Goal: Task Accomplishment & Management: Manage account settings

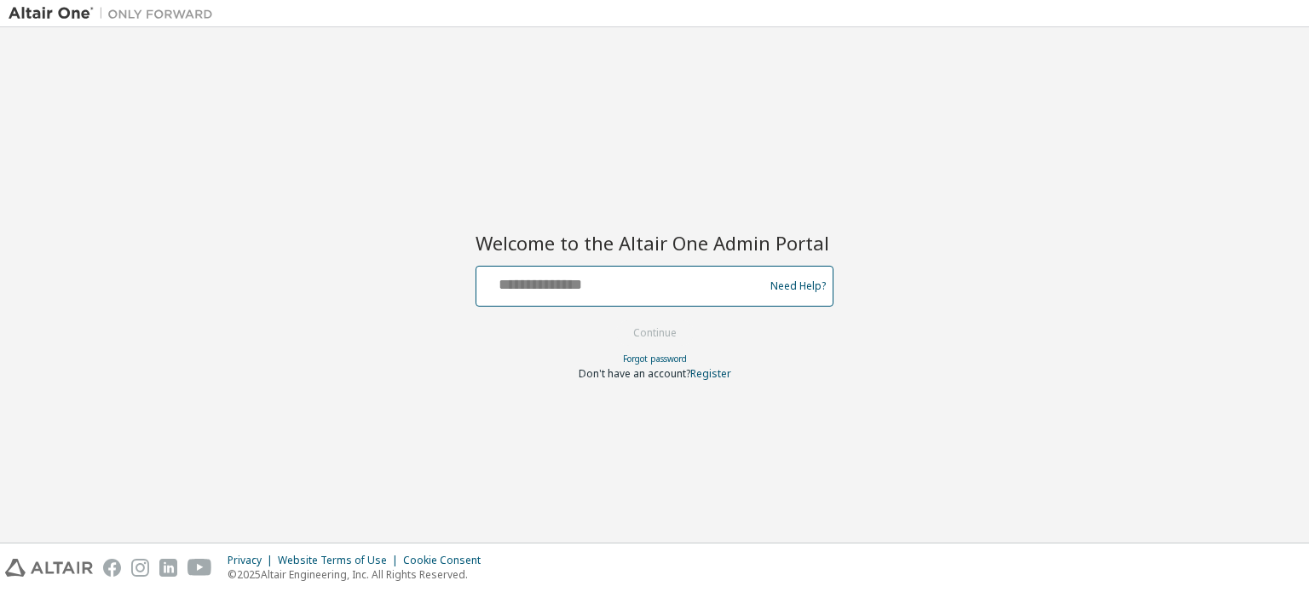
click at [599, 289] on input "text" at bounding box center [622, 282] width 279 height 25
type input "**********"
click at [646, 334] on button "Continue" at bounding box center [654, 333] width 79 height 26
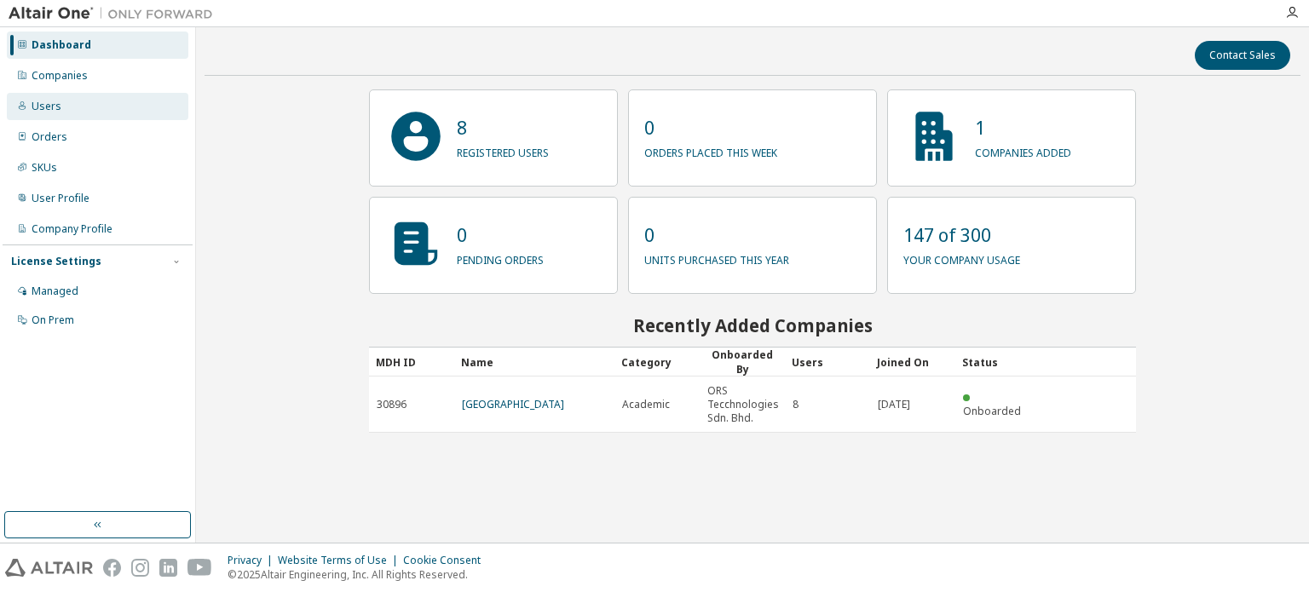
click at [44, 107] on div "Users" at bounding box center [47, 107] width 30 height 14
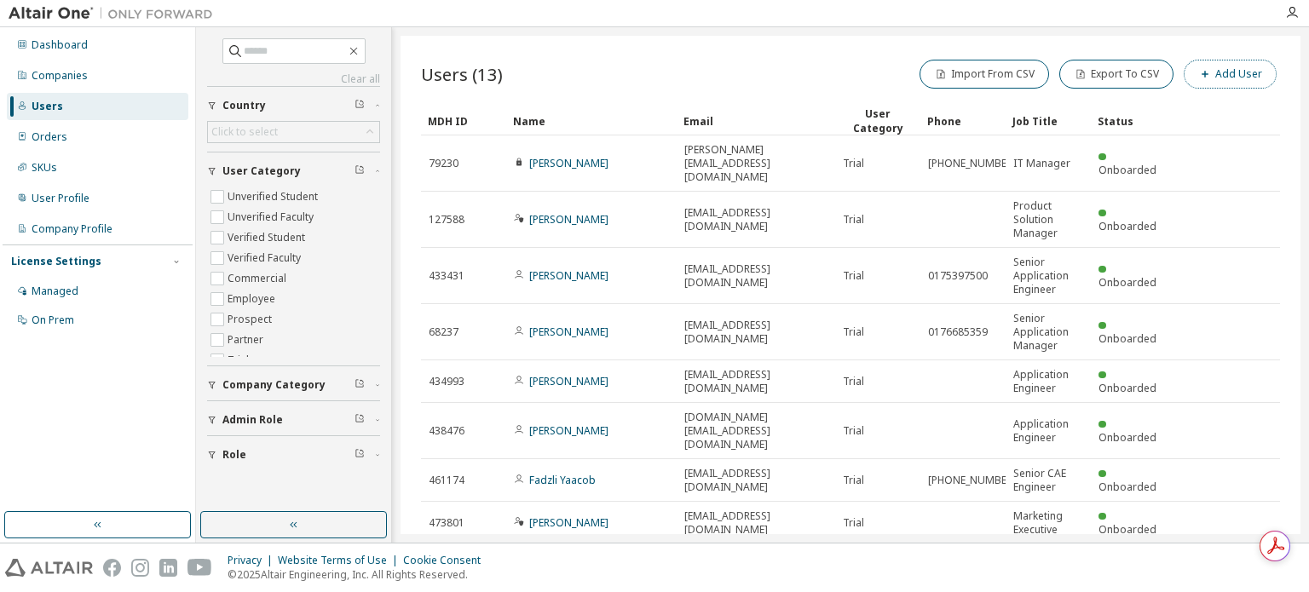
click at [1220, 83] on button "Add User" at bounding box center [1230, 74] width 93 height 29
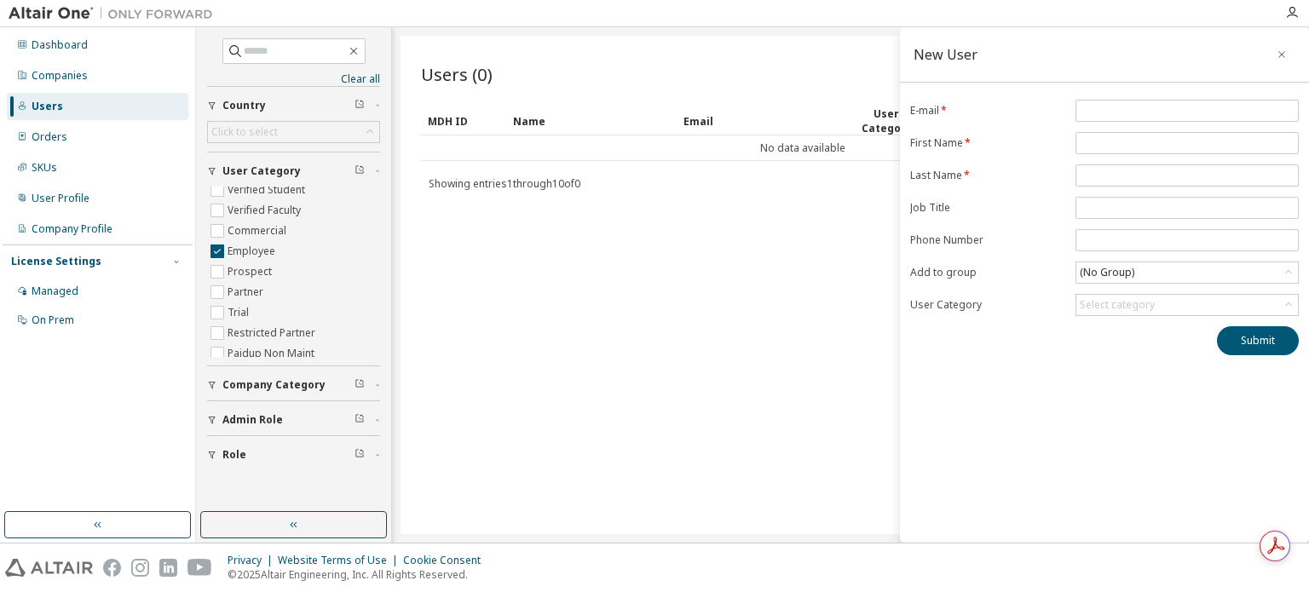
scroll to position [55, 0]
click at [1166, 118] on span at bounding box center [1187, 111] width 223 height 22
click at [1168, 107] on input "email" at bounding box center [1187, 111] width 215 height 14
type input "*********"
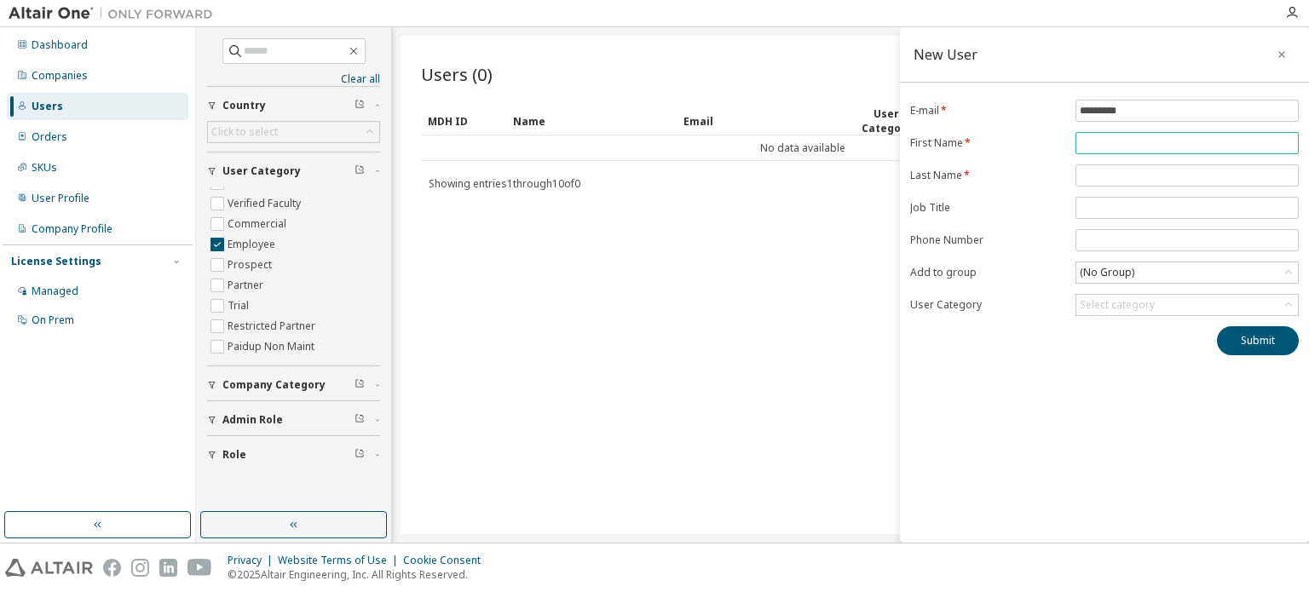
click at [1144, 136] on input "text" at bounding box center [1187, 143] width 215 height 14
type input "*********"
click at [1129, 169] on input "text" at bounding box center [1187, 176] width 215 height 14
type input "***"
click at [1238, 334] on button "Submit" at bounding box center [1258, 340] width 82 height 29
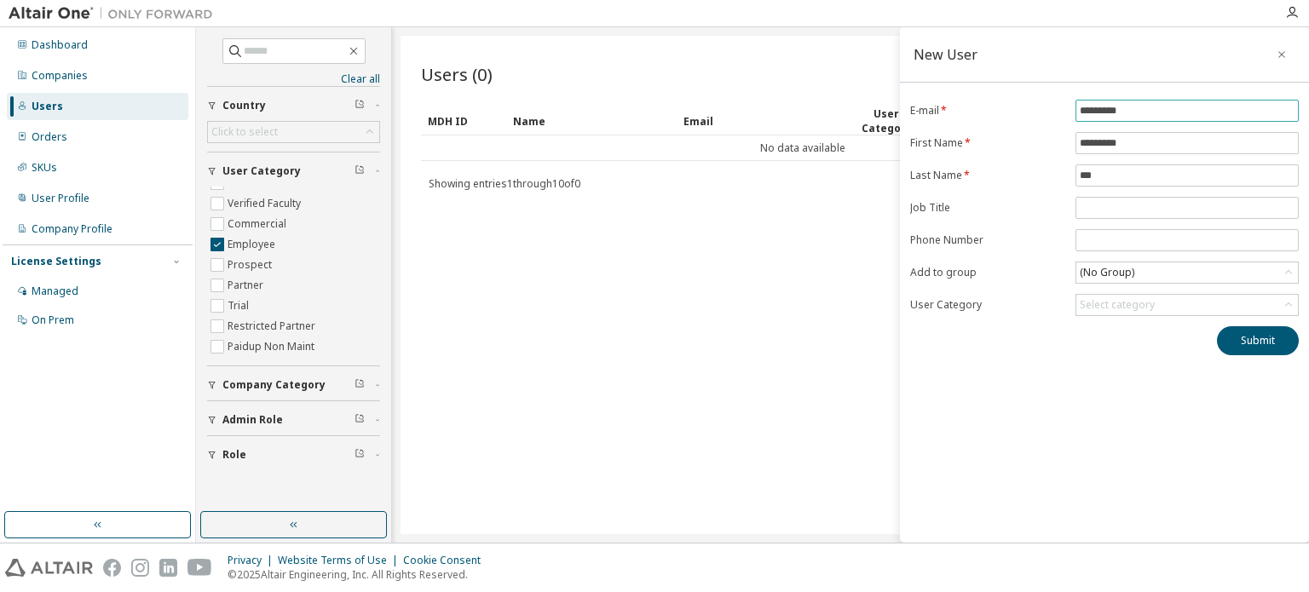
click at [1213, 112] on input "*********" at bounding box center [1187, 111] width 215 height 14
type input "**********"
click at [1261, 342] on button "Submit" at bounding box center [1258, 340] width 82 height 29
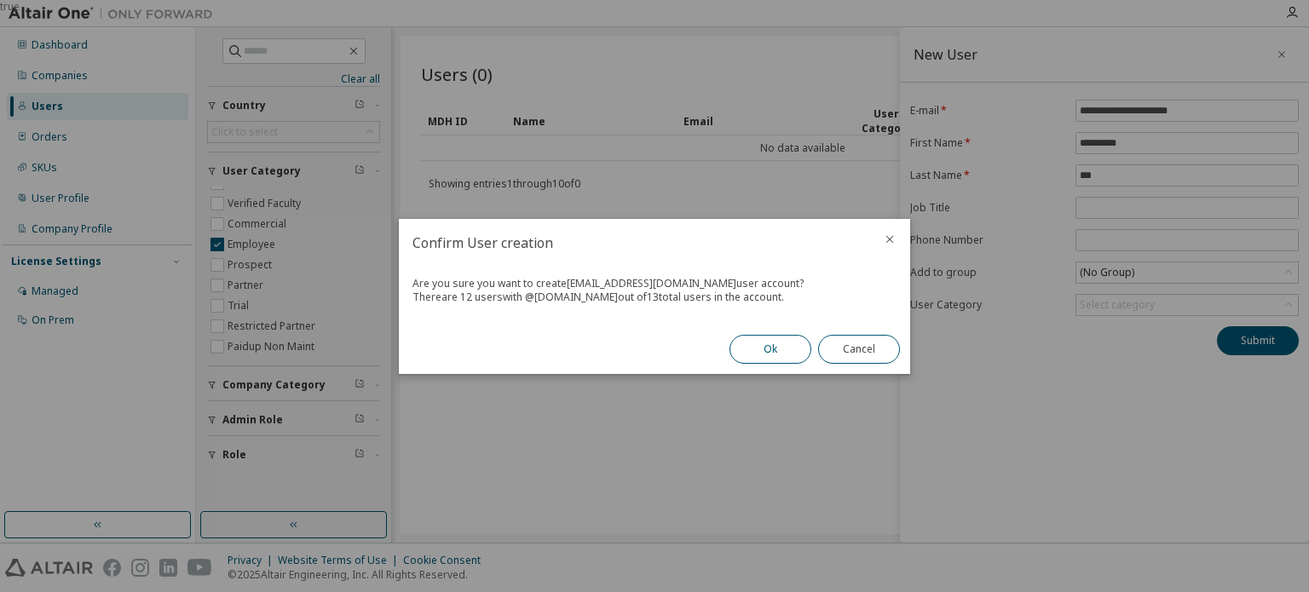
click at [748, 344] on button "Ok" at bounding box center [771, 349] width 82 height 29
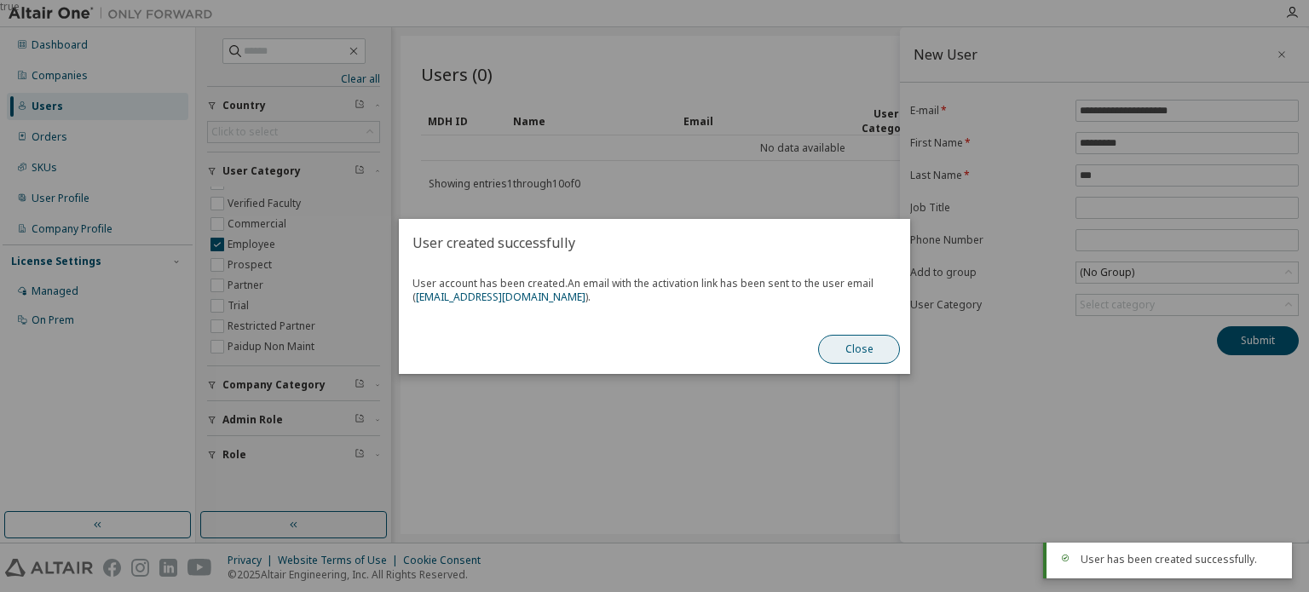
click at [836, 347] on button "Close" at bounding box center [859, 349] width 82 height 29
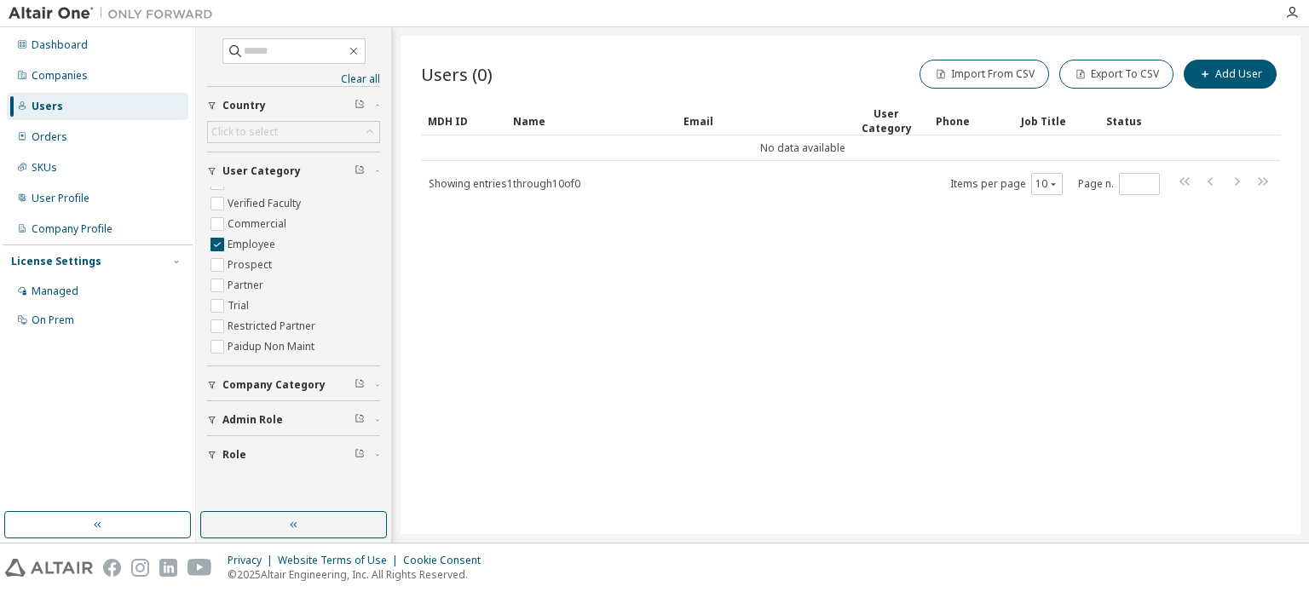
click at [41, 107] on div "Users" at bounding box center [48, 107] width 32 height 14
click at [372, 455] on div "Role" at bounding box center [298, 455] width 153 height 14
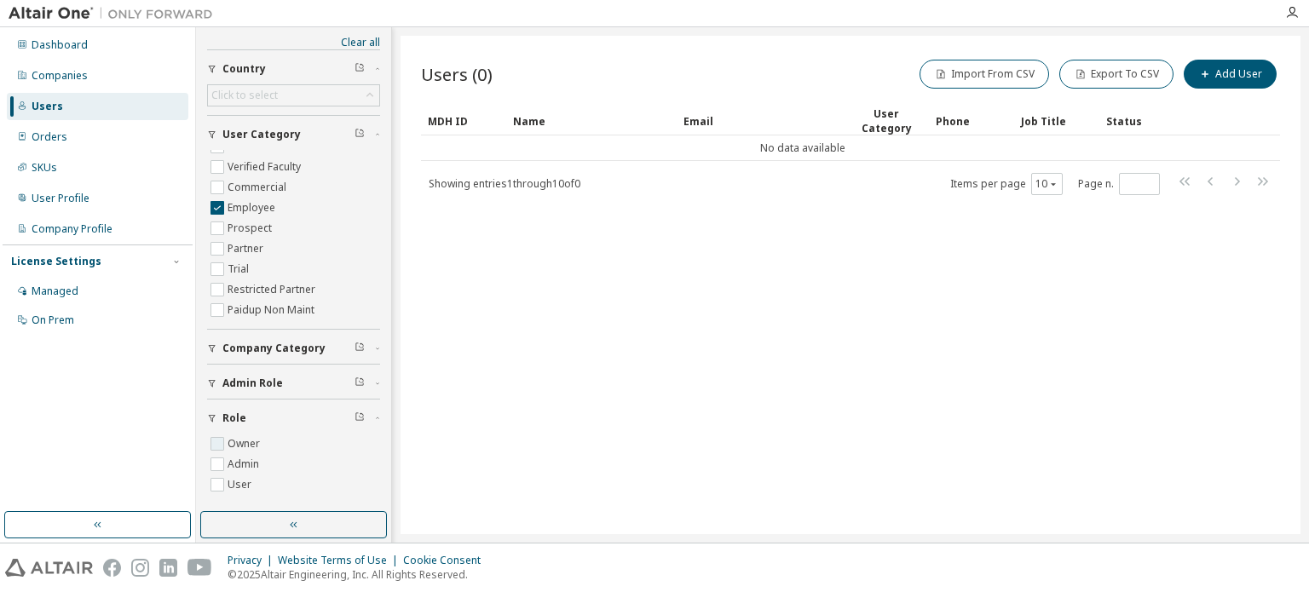
scroll to position [38, 0]
click at [53, 139] on div "Orders" at bounding box center [50, 137] width 36 height 14
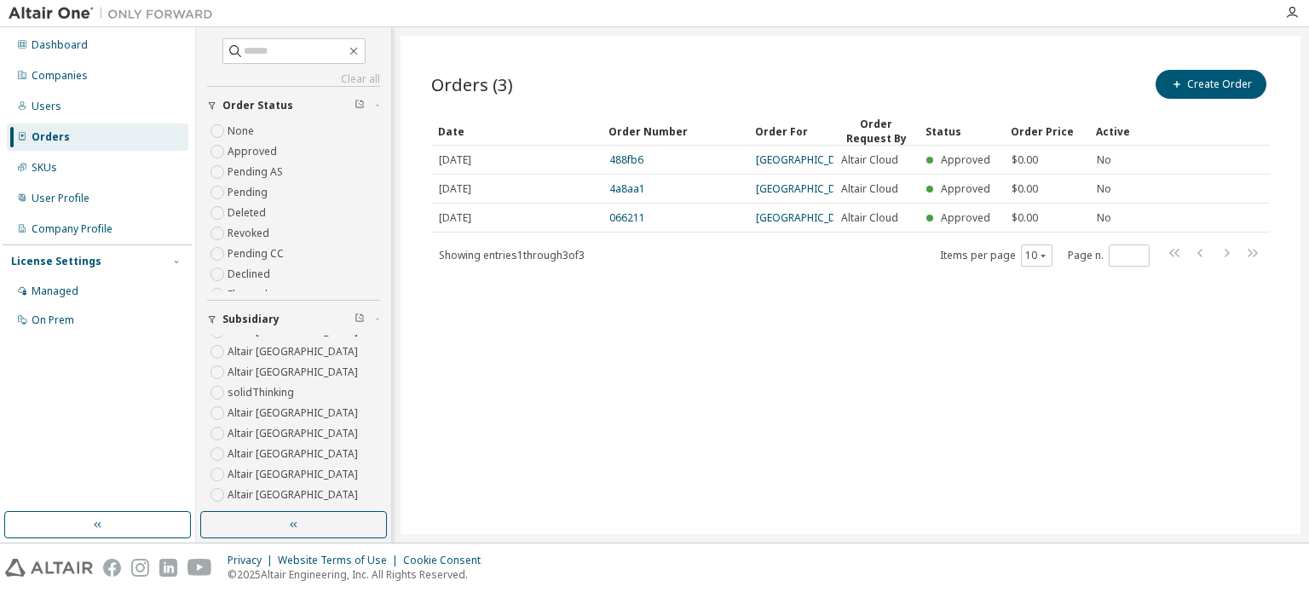
scroll to position [106, 0]
click at [54, 418] on div "Dashboard Companies Users Orders SKUs User Profile Company Profile License Sett…" at bounding box center [98, 270] width 190 height 480
click at [44, 142] on div "Orders" at bounding box center [51, 137] width 38 height 14
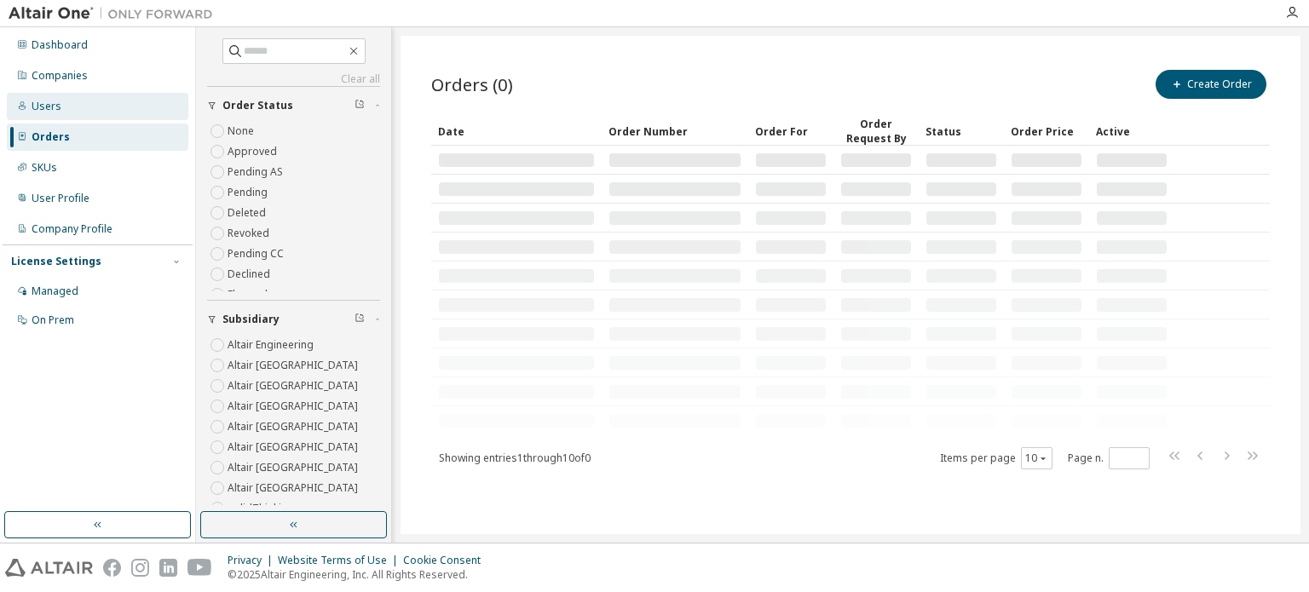
click at [101, 113] on div "Users" at bounding box center [98, 106] width 182 height 27
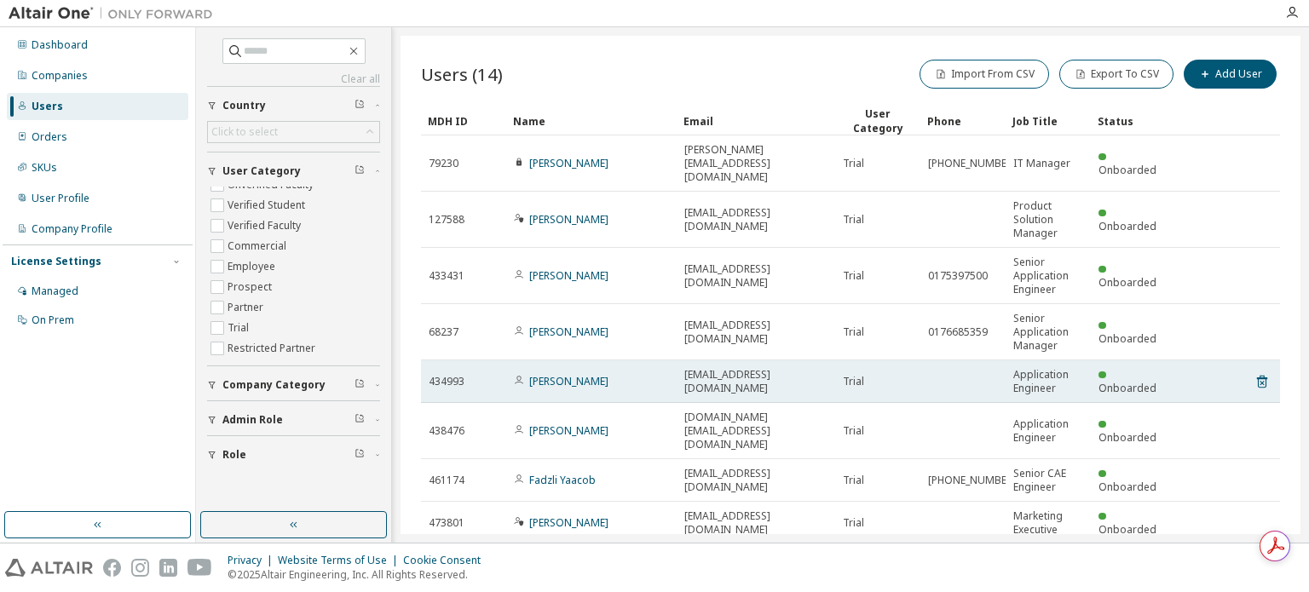
scroll to position [144, 0]
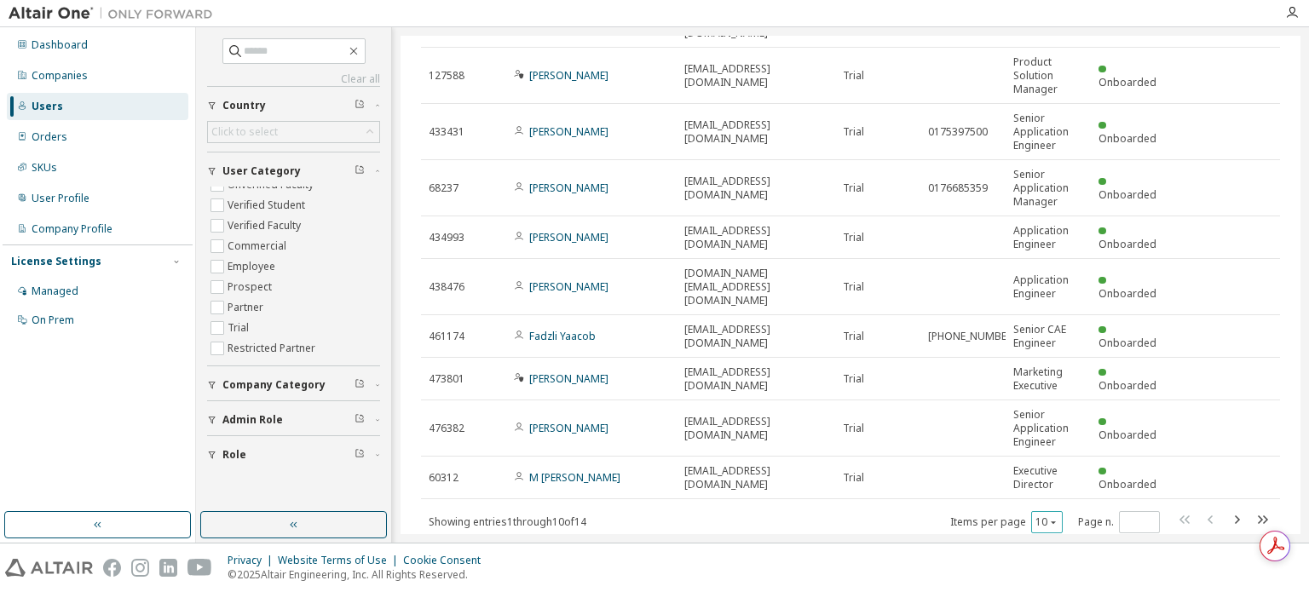
click at [1048, 517] on icon "button" at bounding box center [1053, 522] width 10 height 10
click at [1007, 432] on div "50" at bounding box center [1039, 434] width 136 height 20
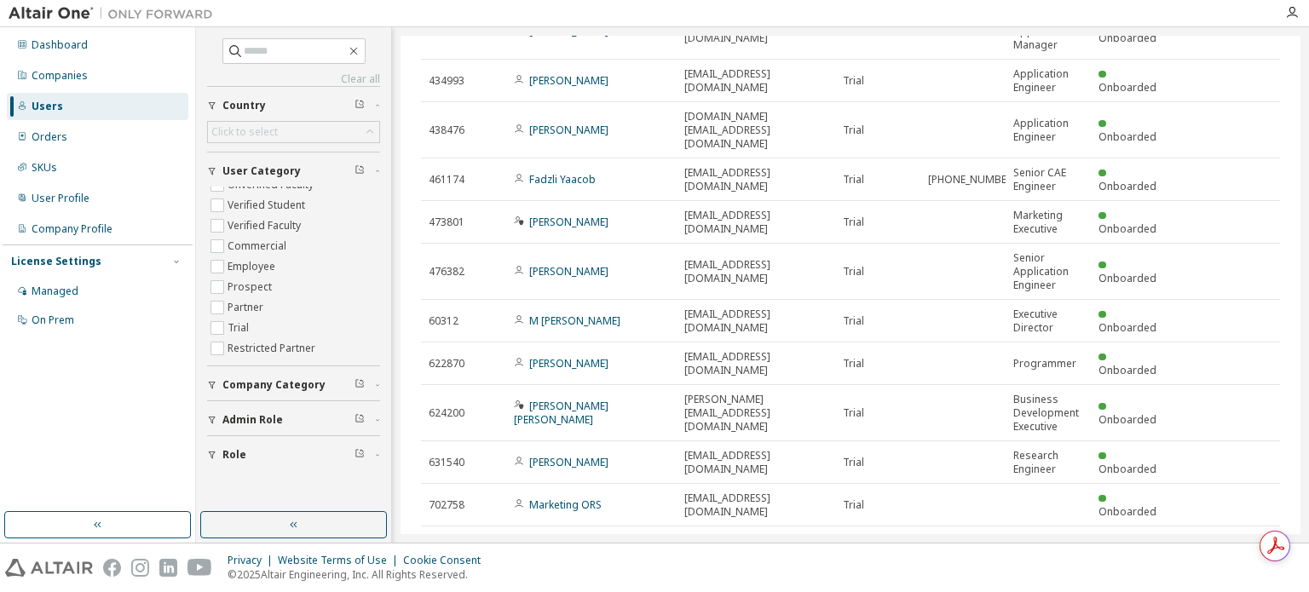
scroll to position [55, 0]
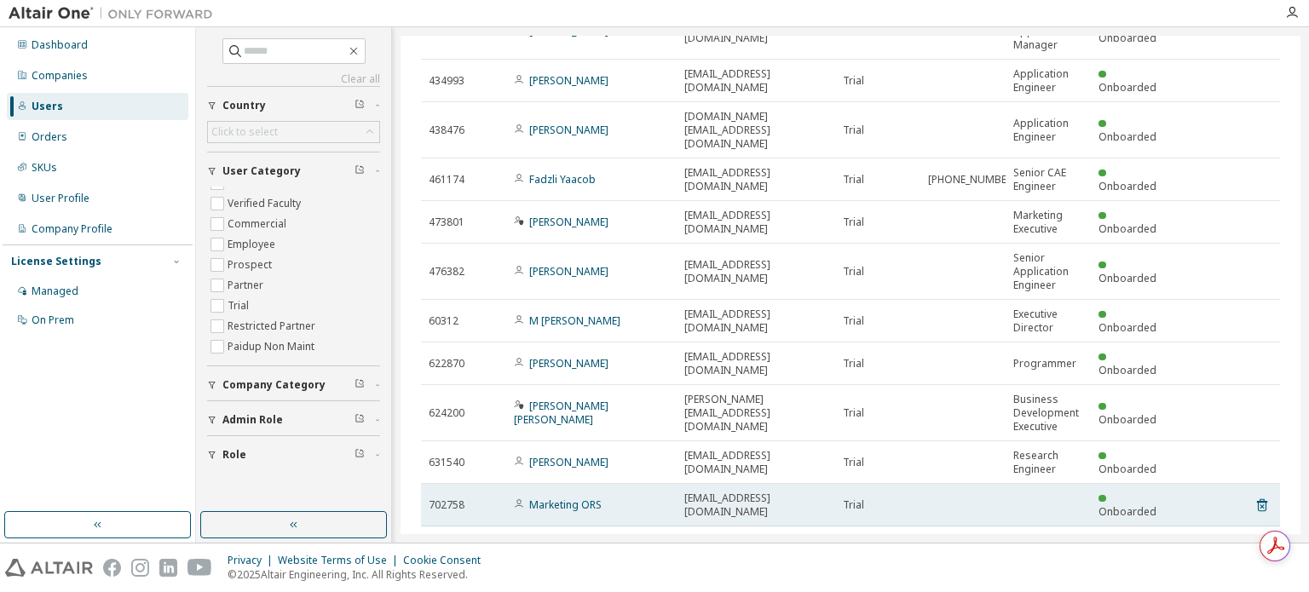
click at [587, 484] on td "Marketing ORS" at bounding box center [591, 505] width 170 height 43
click at [576, 498] on link "Marketing ORS" at bounding box center [565, 505] width 72 height 14
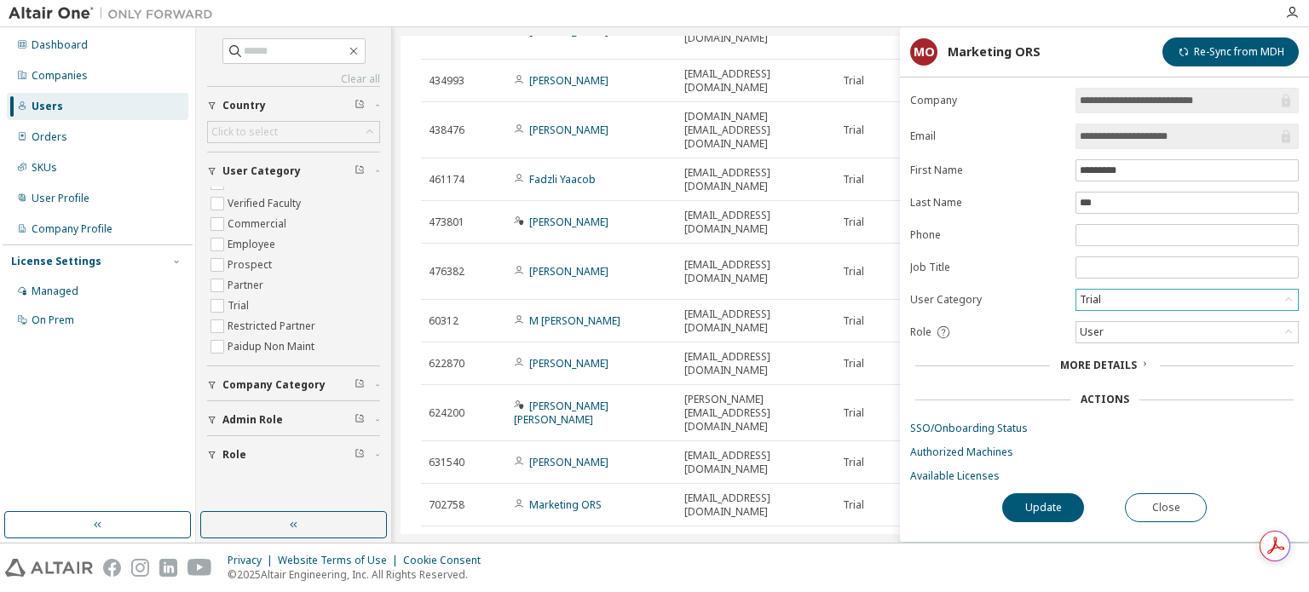
click at [1276, 298] on div "Trial" at bounding box center [1188, 300] width 222 height 20
click at [1198, 342] on li "Employee" at bounding box center [1186, 342] width 218 height 22
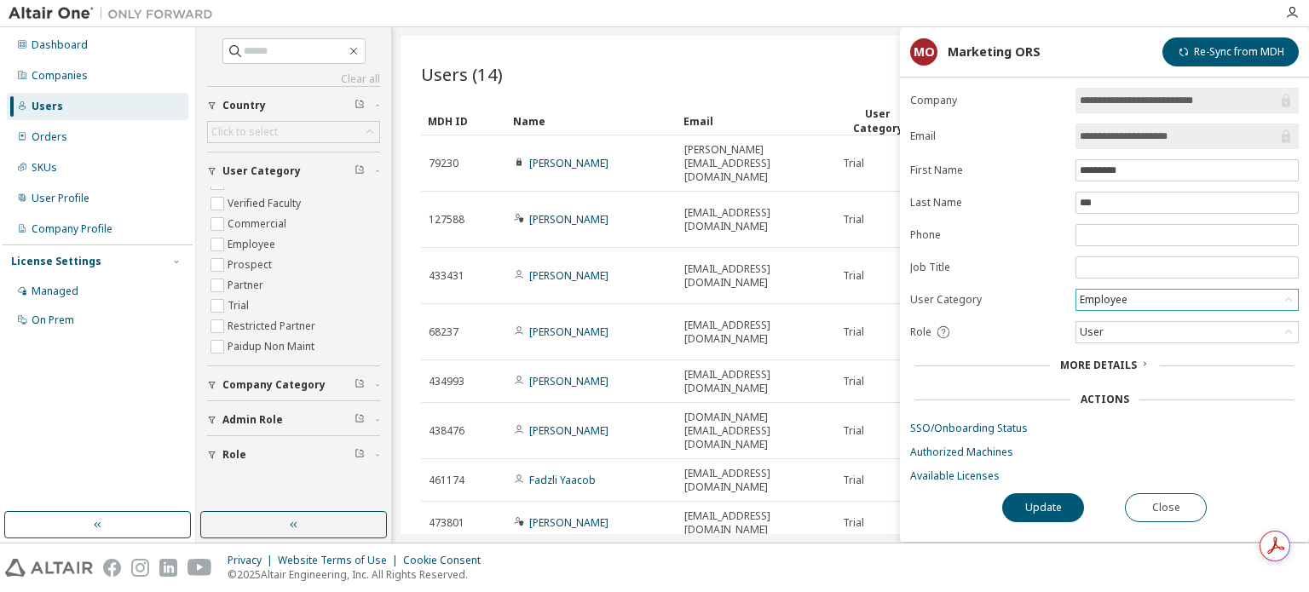
click at [1273, 297] on div "Employee" at bounding box center [1188, 300] width 222 height 20
click at [1238, 320] on li "Trial" at bounding box center [1186, 320] width 218 height 22
click at [1248, 322] on div "User" at bounding box center [1188, 332] width 222 height 20
click at [952, 471] on link "Available Licenses" at bounding box center [1104, 477] width 389 height 14
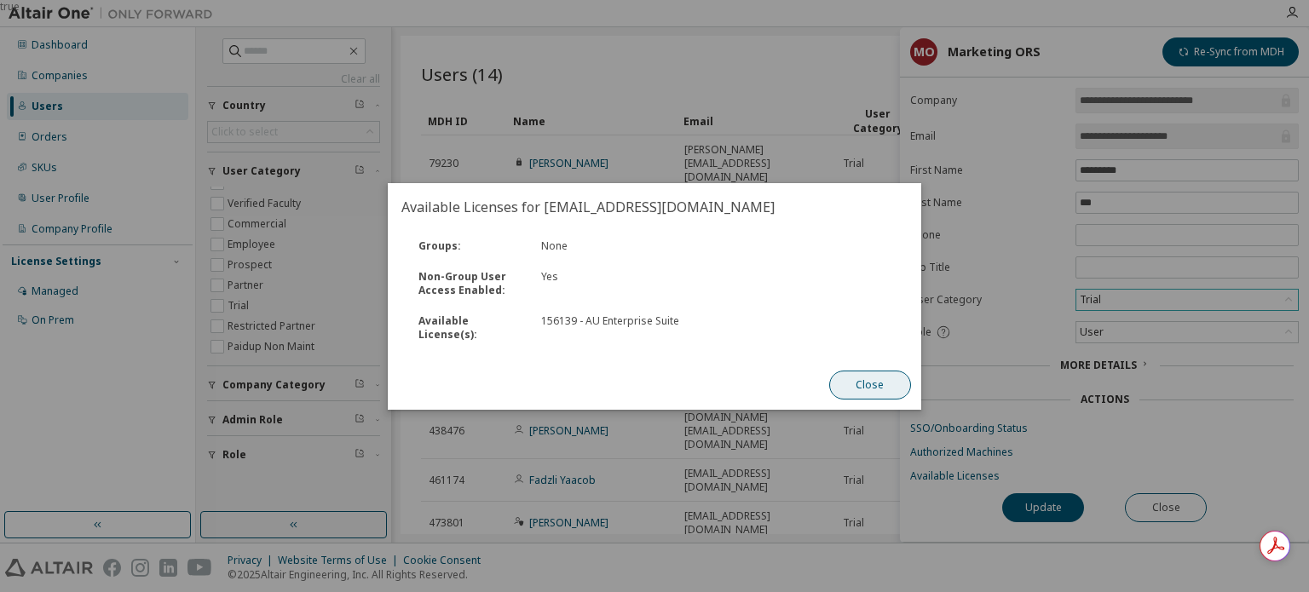
click at [883, 377] on button "Close" at bounding box center [870, 385] width 82 height 29
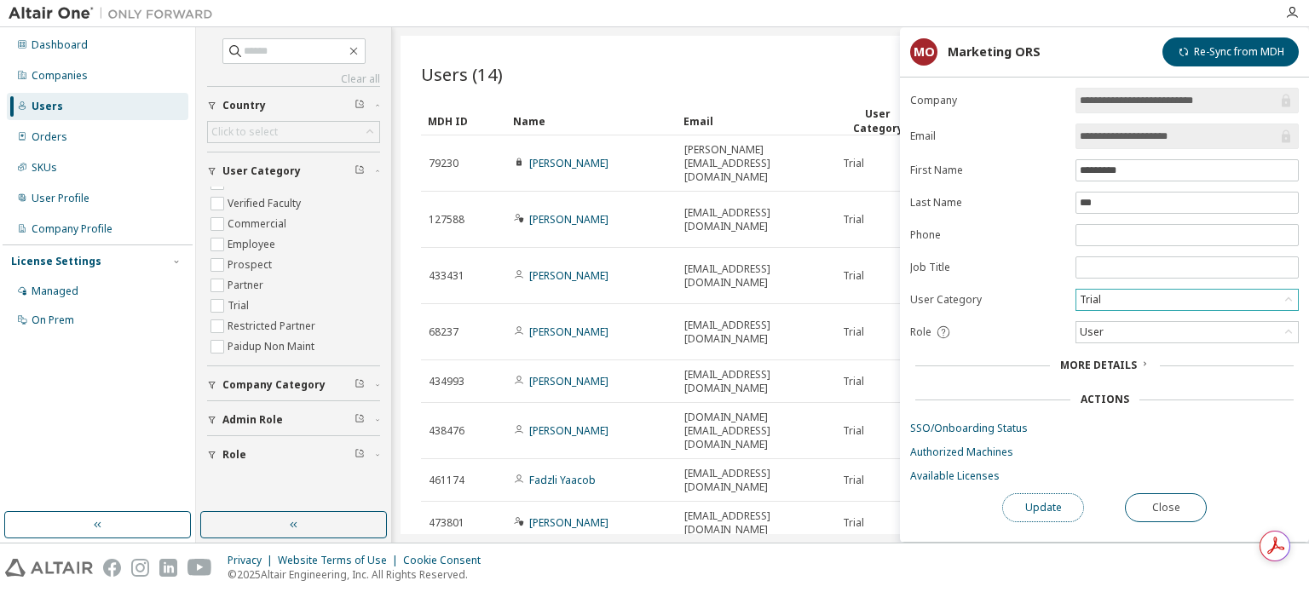
click at [1035, 509] on button "Update" at bounding box center [1043, 508] width 82 height 29
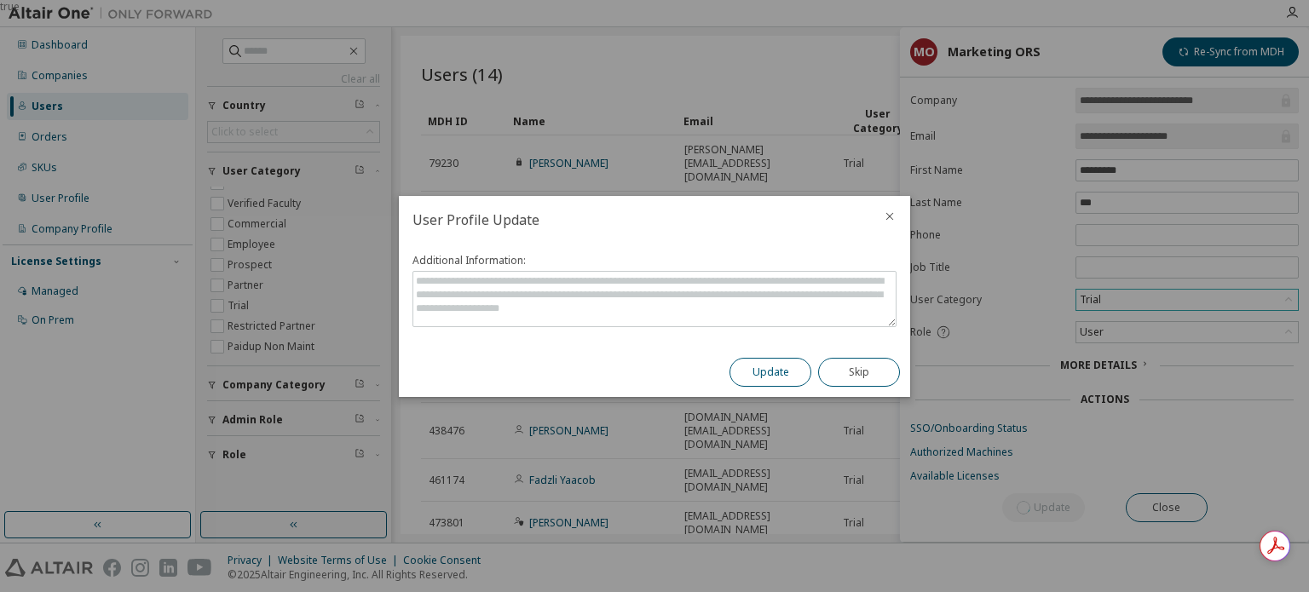
click at [755, 378] on button "Update" at bounding box center [771, 372] width 82 height 29
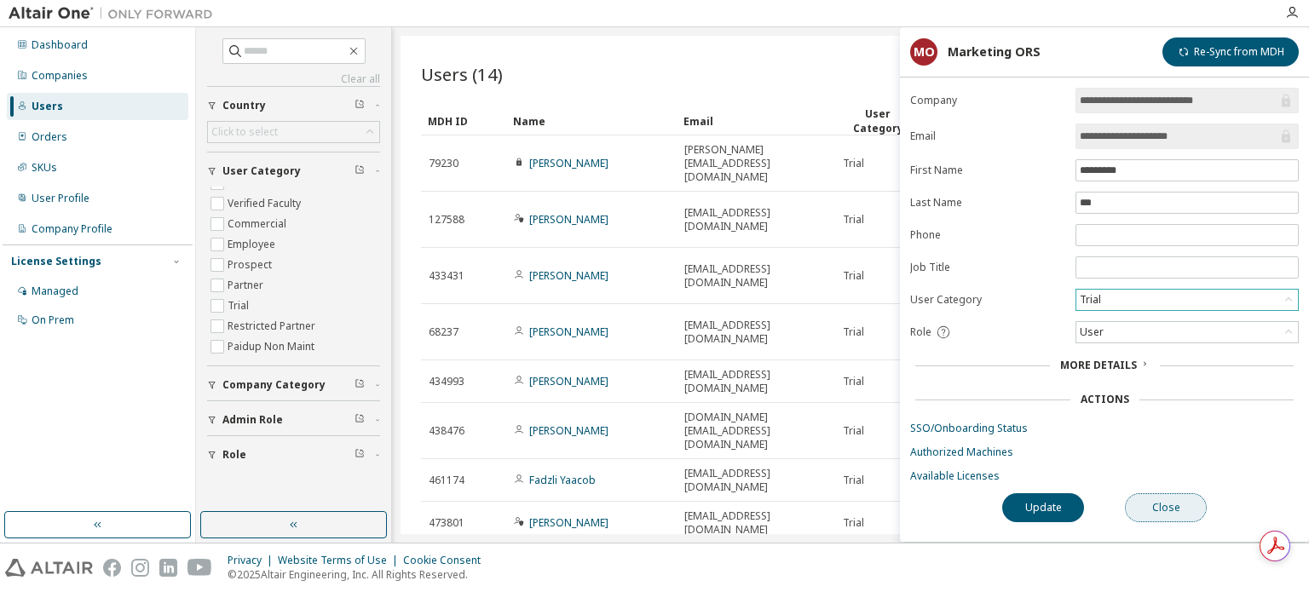
click at [1167, 510] on button "Close" at bounding box center [1166, 508] width 82 height 29
